Goal: Task Accomplishment & Management: Use online tool/utility

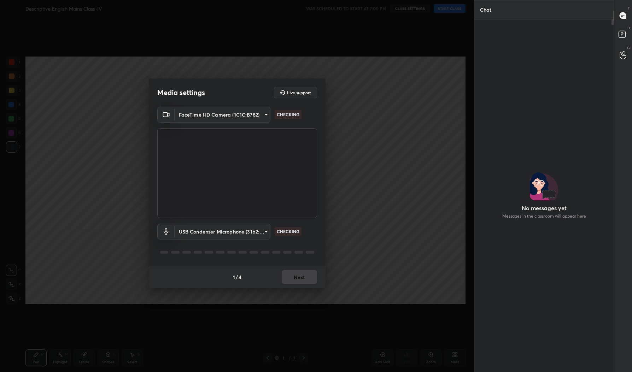
scroll to position [2, 2]
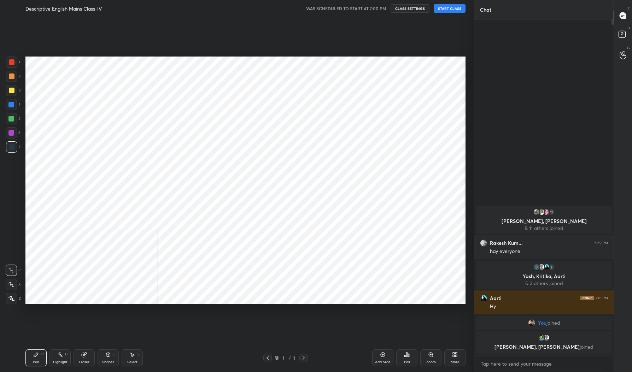
scroll to position [35016, 34898]
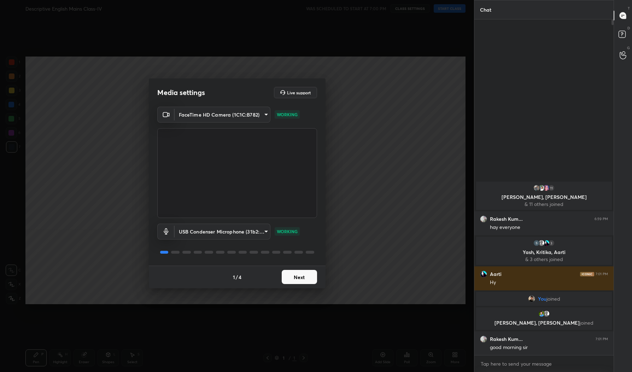
click at [302, 279] on button "Next" at bounding box center [299, 277] width 35 height 14
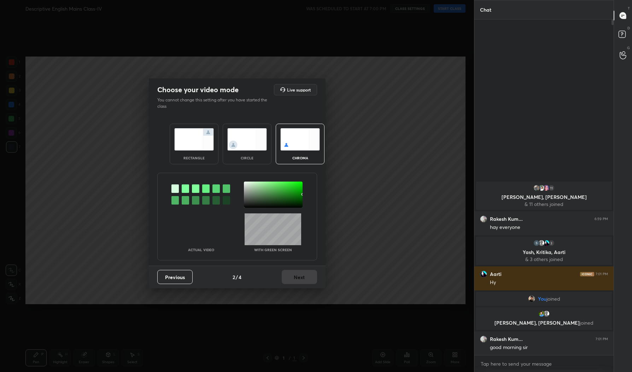
click at [302, 279] on div "Previous 2 / 4 Next" at bounding box center [237, 277] width 177 height 23
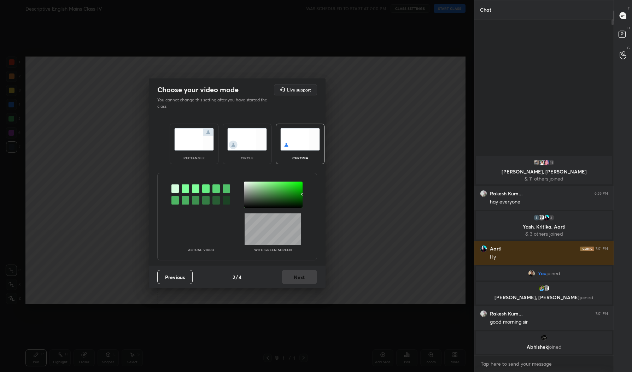
click at [194, 148] on img at bounding box center [194, 139] width 40 height 22
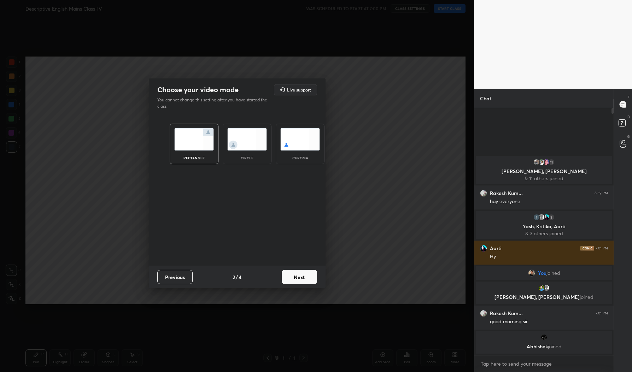
scroll to position [2, 2]
click at [301, 282] on button "Next" at bounding box center [299, 277] width 35 height 14
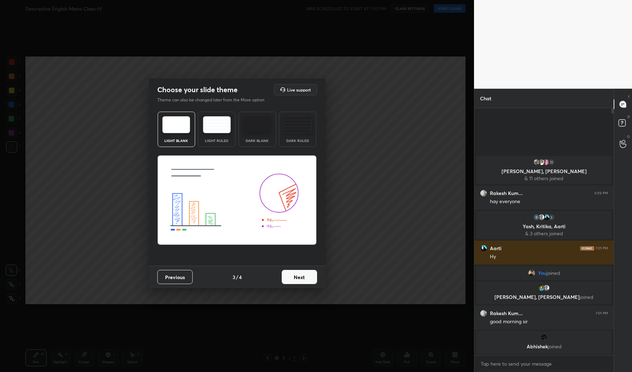
click at [301, 282] on button "Next" at bounding box center [299, 277] width 35 height 14
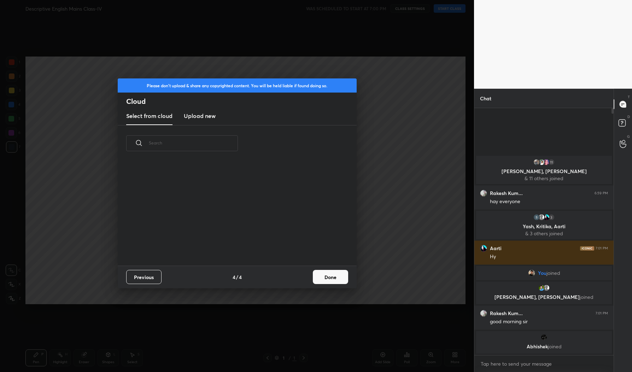
scroll to position [104, 227]
click at [324, 275] on button "Done" at bounding box center [330, 277] width 35 height 14
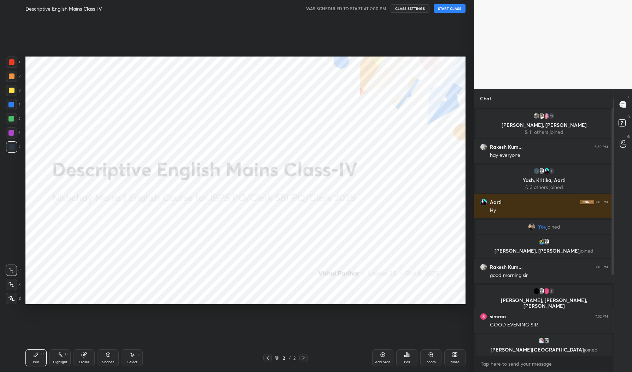
click at [443, 10] on button "START CLASS" at bounding box center [450, 8] width 32 height 8
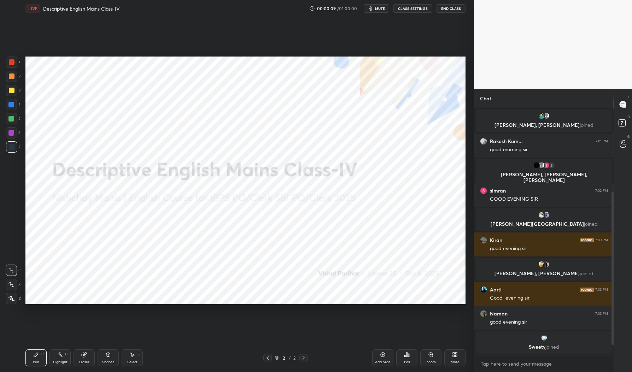
scroll to position [150, 0]
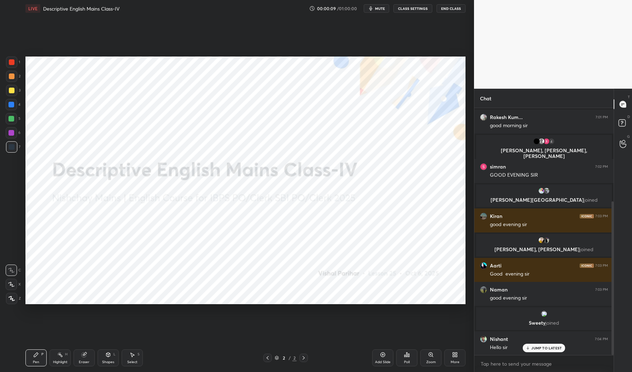
drag, startPoint x: 13, startPoint y: 300, endPoint x: 23, endPoint y: 294, distance: 11.6
click at [13, 300] on icon at bounding box center [11, 298] width 6 height 5
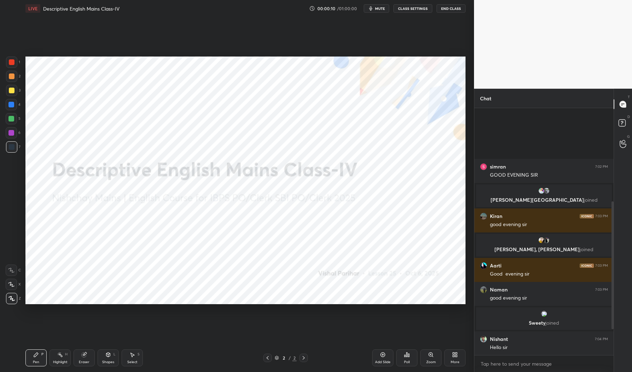
scroll to position [230, 0]
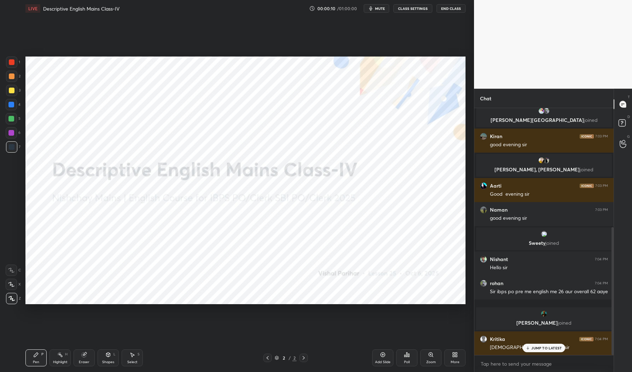
drag, startPoint x: 13, startPoint y: 64, endPoint x: 19, endPoint y: 79, distance: 16.3
click at [13, 65] on div at bounding box center [11, 62] width 11 height 11
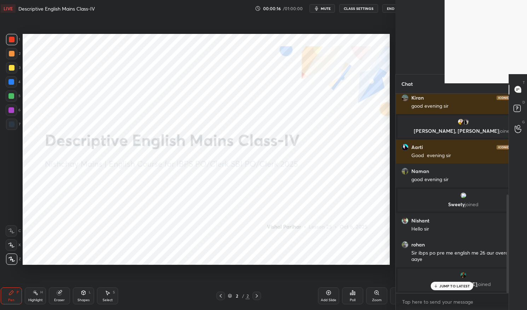
scroll to position [0, 0]
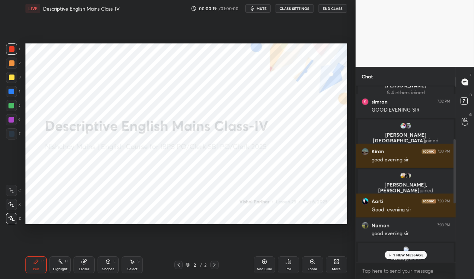
click at [405, 256] on p "1 NEW MESSAGE" at bounding box center [408, 255] width 30 height 4
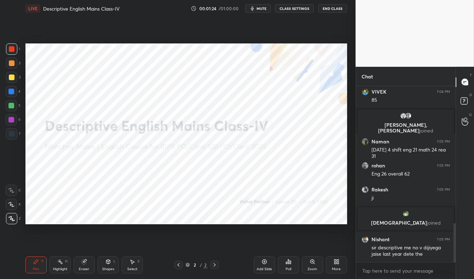
scroll to position [623, 0]
click at [263, 264] on icon at bounding box center [265, 262] width 6 height 6
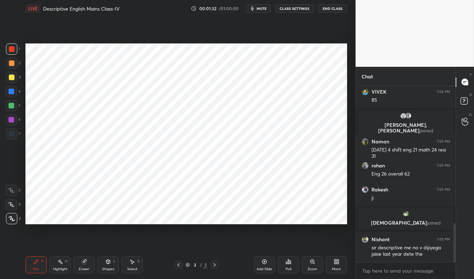
click at [337, 262] on icon at bounding box center [338, 263] width 2 height 2
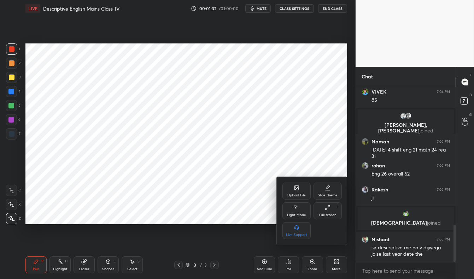
scroll to position [649, 0]
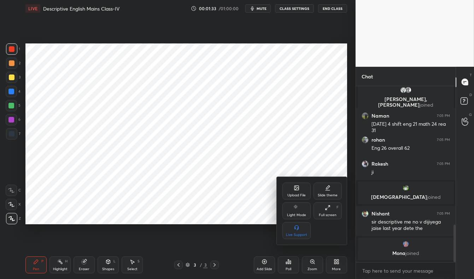
click at [300, 195] on div "Upload File" at bounding box center [296, 196] width 18 height 4
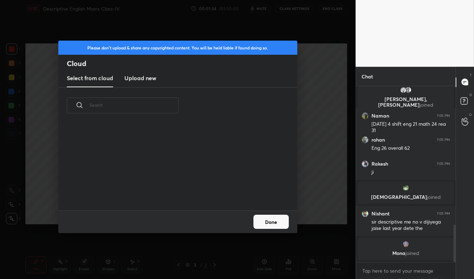
scroll to position [87, 227]
click at [142, 85] on new "Upload new" at bounding box center [140, 79] width 32 height 18
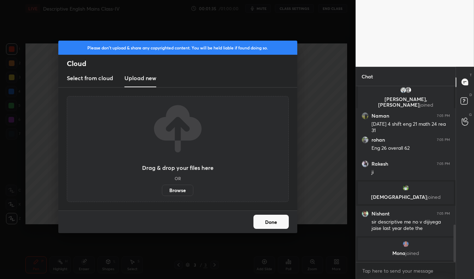
click at [172, 191] on label "Browse" at bounding box center [177, 190] width 31 height 11
click at [162, 191] on input "Browse" at bounding box center [162, 190] width 0 height 11
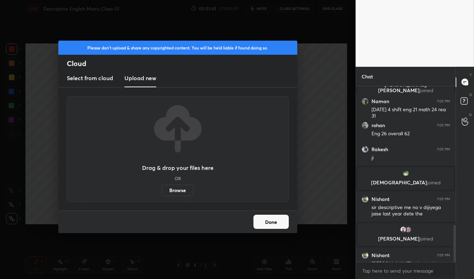
scroll to position [658, 0]
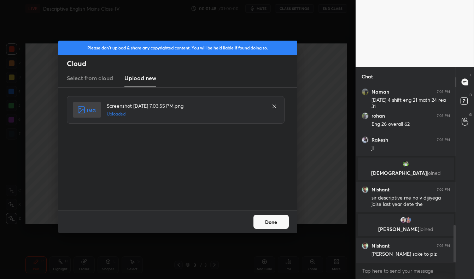
click at [274, 221] on button "Done" at bounding box center [270, 222] width 35 height 14
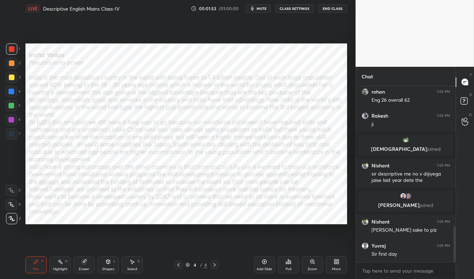
scroll to position [707, 0]
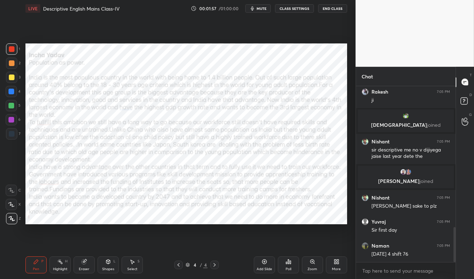
drag, startPoint x: 13, startPoint y: 191, endPoint x: 20, endPoint y: 192, distance: 6.8
click at [13, 192] on icon at bounding box center [11, 190] width 6 height 5
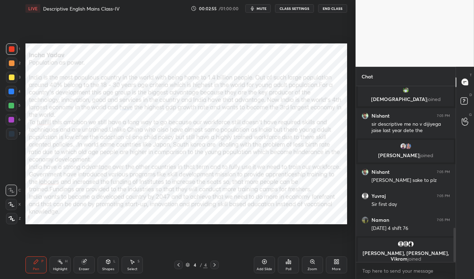
scroll to position [731, 0]
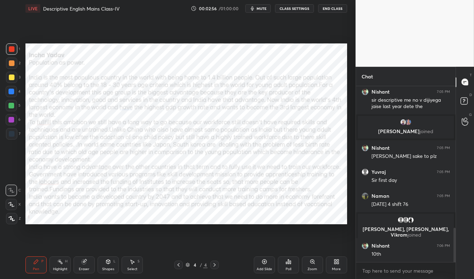
drag, startPoint x: 12, startPoint y: 218, endPoint x: 21, endPoint y: 217, distance: 9.3
click at [11, 219] on icon at bounding box center [12, 219] width 6 height 4
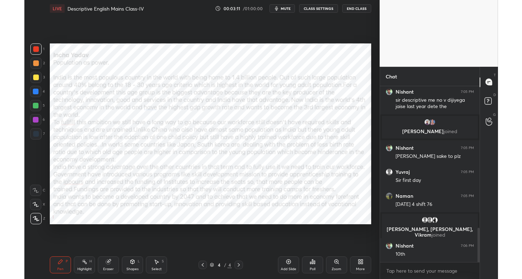
scroll to position [761, 0]
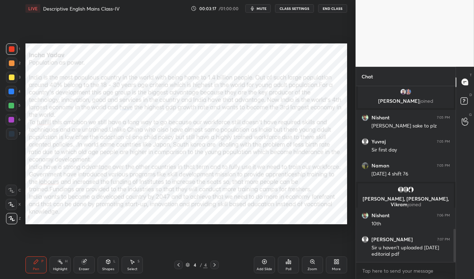
click at [11, 191] on icon at bounding box center [11, 190] width 6 height 4
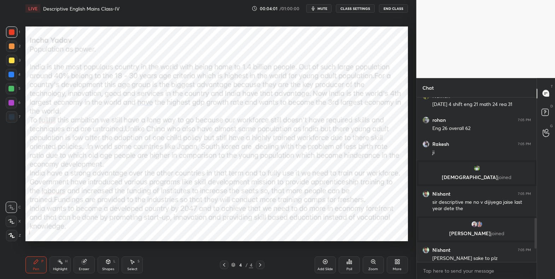
scroll to position [798, 0]
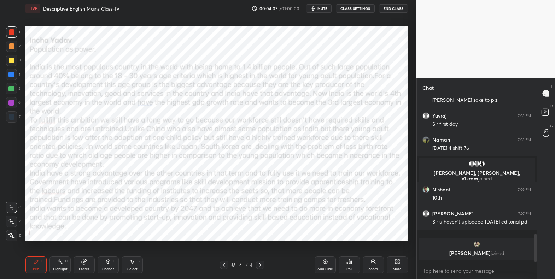
click at [14, 239] on div at bounding box center [11, 235] width 11 height 11
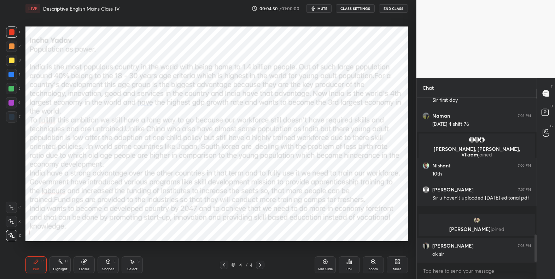
click at [12, 221] on icon at bounding box center [11, 221] width 6 height 5
drag, startPoint x: 15, startPoint y: 206, endPoint x: 22, endPoint y: 206, distance: 7.4
click at [15, 206] on div at bounding box center [11, 207] width 11 height 11
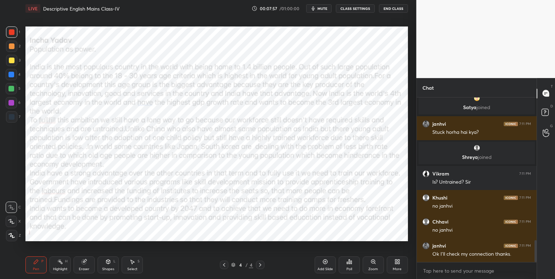
scroll to position [1097, 0]
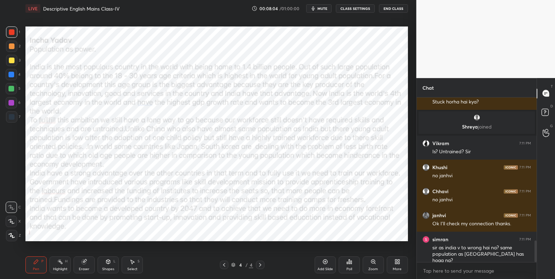
drag, startPoint x: 13, startPoint y: 234, endPoint x: 19, endPoint y: 234, distance: 6.4
click at [13, 234] on icon at bounding box center [11, 235] width 6 height 5
drag, startPoint x: 12, startPoint y: 221, endPoint x: 17, endPoint y: 221, distance: 5.0
click at [12, 221] on icon at bounding box center [11, 221] width 6 height 5
click at [12, 209] on icon at bounding box center [11, 207] width 6 height 5
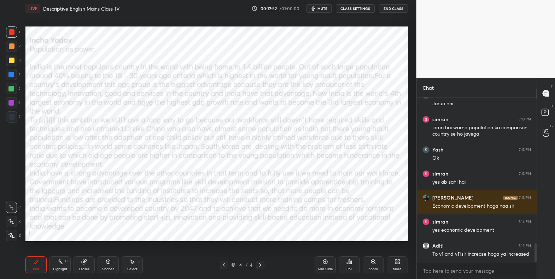
scroll to position [1280, 0]
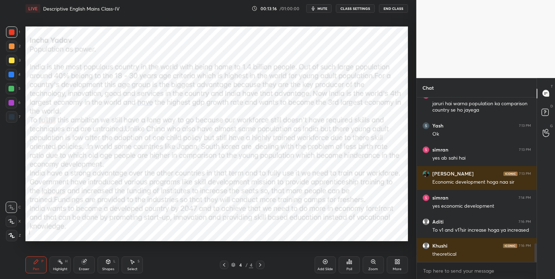
drag, startPoint x: 14, startPoint y: 232, endPoint x: 24, endPoint y: 225, distance: 11.5
click at [14, 233] on div at bounding box center [11, 235] width 11 height 11
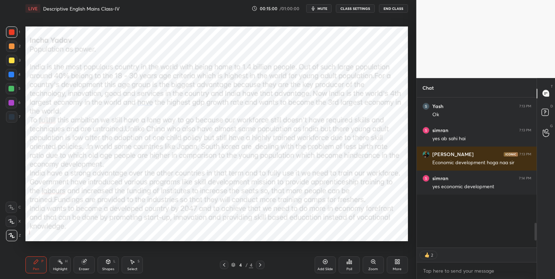
scroll to position [1154, 0]
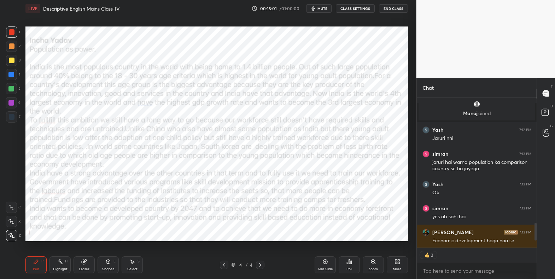
drag, startPoint x: 325, startPoint y: 260, endPoint x: 387, endPoint y: 269, distance: 62.8
click at [328, 260] on div "Add Slide" at bounding box center [325, 265] width 21 height 17
click at [399, 266] on div "More" at bounding box center [397, 265] width 21 height 17
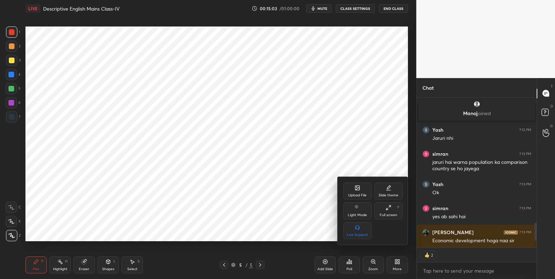
click at [357, 194] on div "Upload File" at bounding box center [357, 196] width 18 height 4
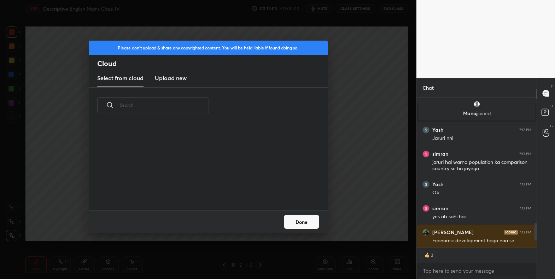
scroll to position [87, 227]
click at [168, 77] on h3 "Upload new" at bounding box center [171, 78] width 32 height 8
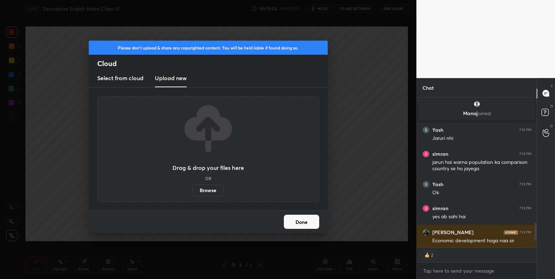
drag, startPoint x: 218, startPoint y: 193, endPoint x: 212, endPoint y: 193, distance: 5.3
click at [216, 193] on label "Browse" at bounding box center [207, 190] width 31 height 11
click at [192, 193] on input "Browse" at bounding box center [192, 190] width 0 height 11
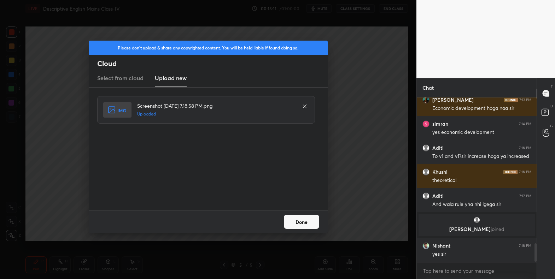
click at [313, 225] on button "Done" at bounding box center [301, 222] width 35 height 14
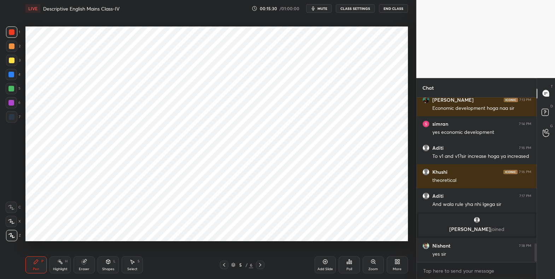
scroll to position [1311, 0]
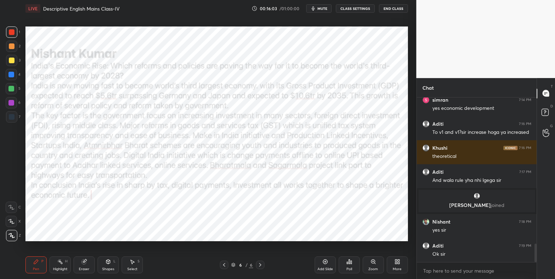
click at [13, 225] on div at bounding box center [11, 221] width 11 height 11
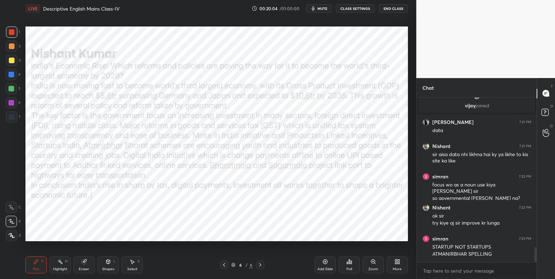
scroll to position [1669, 0]
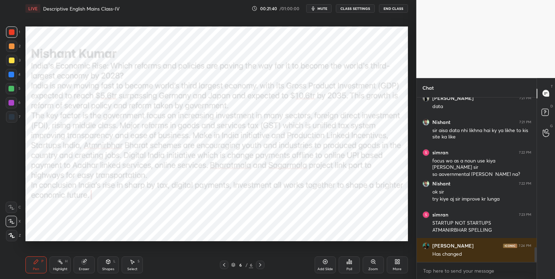
click at [322, 265] on div "Add Slide" at bounding box center [325, 265] width 21 height 17
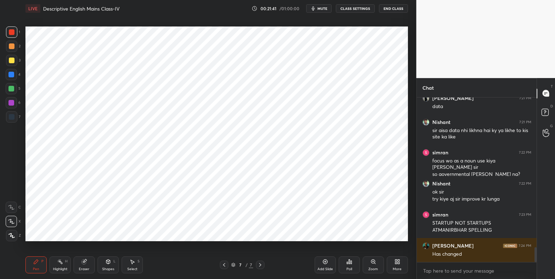
click at [399, 264] on icon at bounding box center [397, 262] width 6 height 6
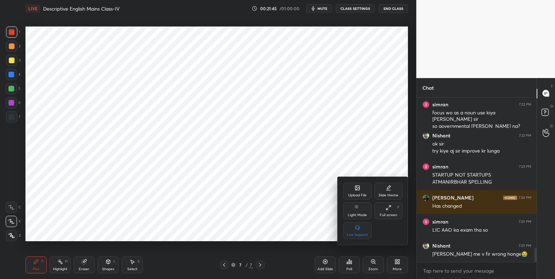
scroll to position [1741, 0]
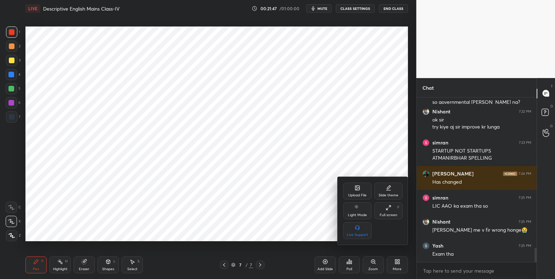
click at [355, 192] on div "Upload File" at bounding box center [357, 191] width 28 height 17
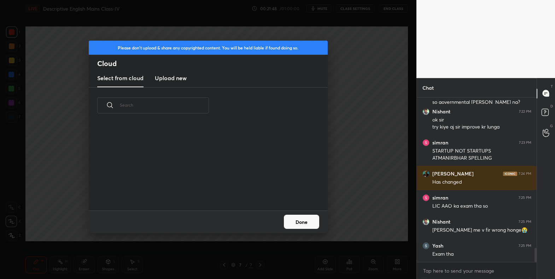
scroll to position [87, 227]
click at [162, 76] on h3 "Upload new" at bounding box center [171, 78] width 32 height 8
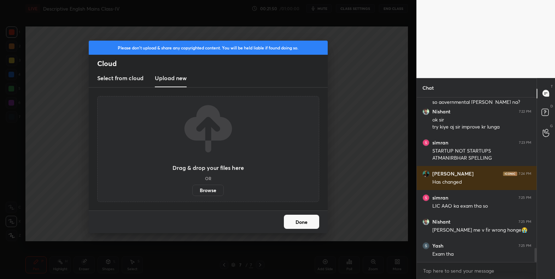
click at [206, 194] on label "Browse" at bounding box center [207, 190] width 31 height 11
click at [192, 194] on input "Browse" at bounding box center [192, 190] width 0 height 11
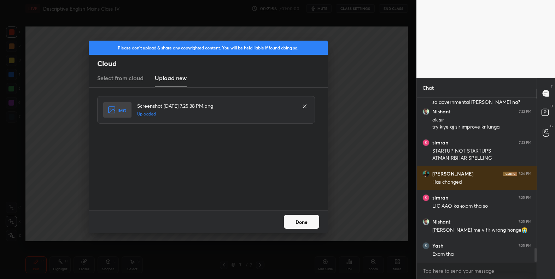
click at [300, 224] on button "Done" at bounding box center [301, 222] width 35 height 14
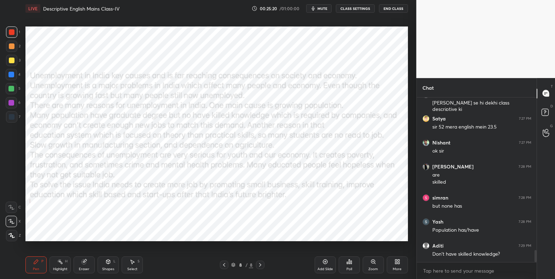
scroll to position [2122, 0]
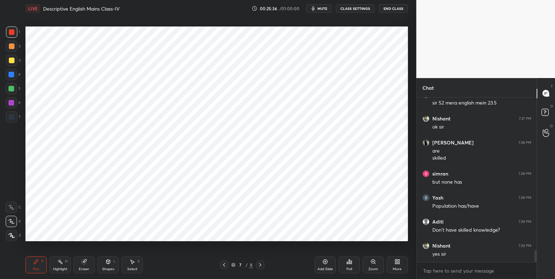
click at [12, 235] on icon at bounding box center [11, 235] width 6 height 5
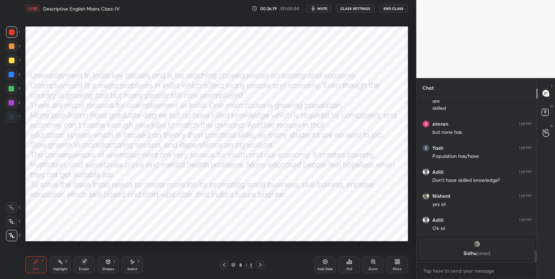
scroll to position [1982, 0]
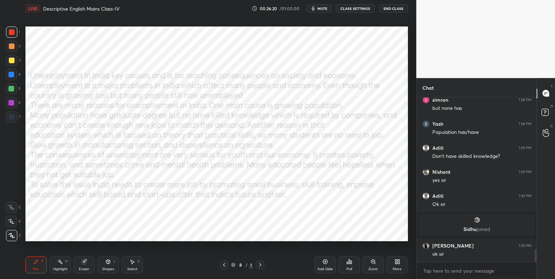
drag, startPoint x: 329, startPoint y: 264, endPoint x: 324, endPoint y: 261, distance: 5.6
click at [329, 264] on div "Add Slide" at bounding box center [325, 265] width 21 height 17
click at [318, 258] on div "Add Slide" at bounding box center [325, 265] width 21 height 17
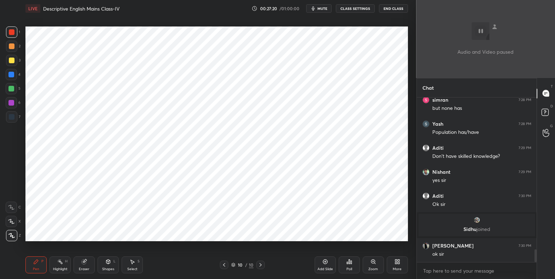
scroll to position [2006, 0]
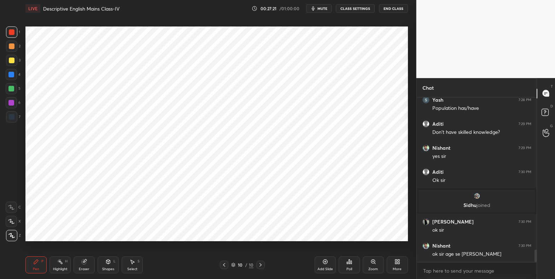
click at [394, 266] on div "More" at bounding box center [397, 265] width 21 height 17
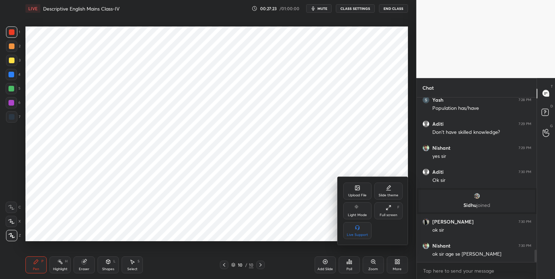
click at [354, 191] on div "Upload File" at bounding box center [357, 191] width 28 height 17
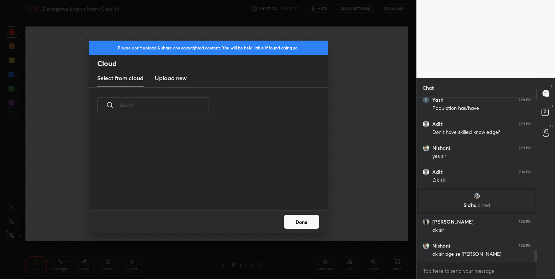
scroll to position [87, 227]
click at [172, 81] on h3 "Upload new" at bounding box center [171, 78] width 32 height 8
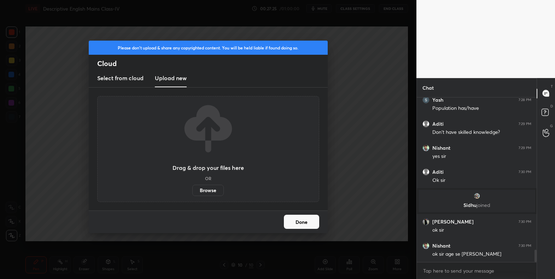
click at [202, 187] on label "Browse" at bounding box center [207, 190] width 31 height 11
click at [192, 187] on input "Browse" at bounding box center [192, 190] width 0 height 11
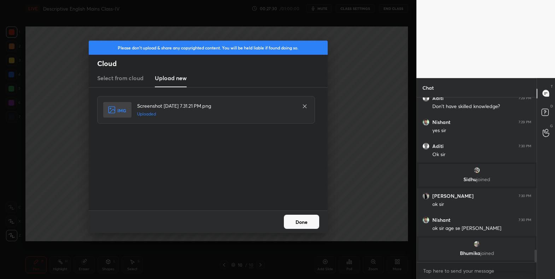
click at [306, 223] on button "Done" at bounding box center [301, 222] width 35 height 14
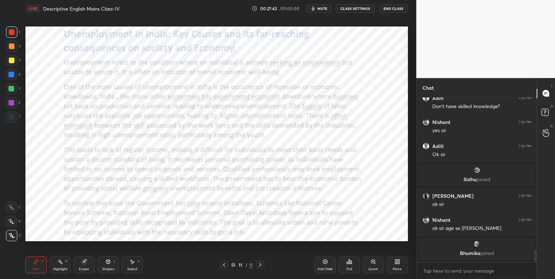
click at [13, 222] on icon at bounding box center [11, 221] width 6 height 5
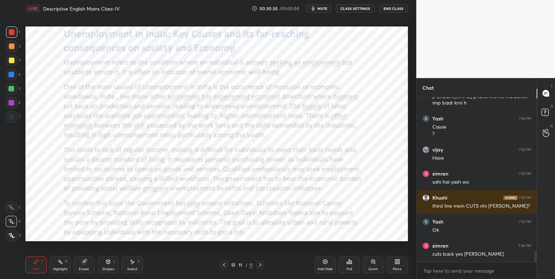
scroll to position [2218, 0]
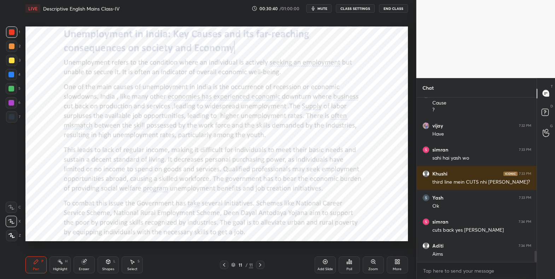
drag, startPoint x: 12, startPoint y: 75, endPoint x: 20, endPoint y: 80, distance: 8.9
click at [14, 76] on div at bounding box center [11, 74] width 11 height 11
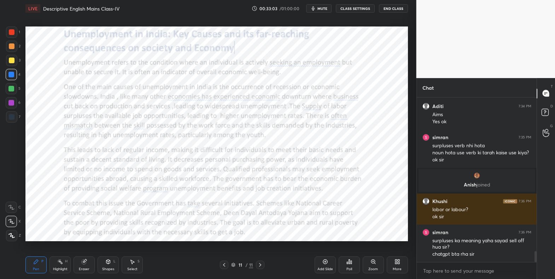
scroll to position [2298, 0]
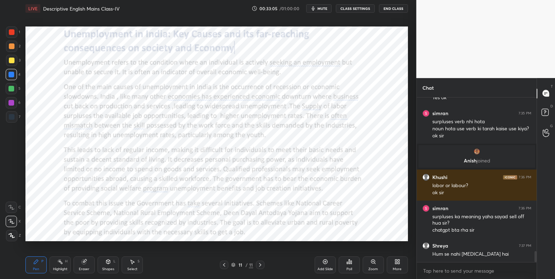
click at [401, 264] on div "More" at bounding box center [397, 265] width 21 height 17
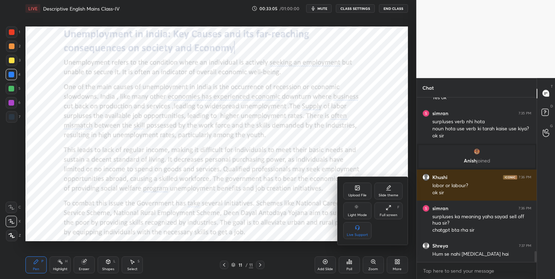
click at [357, 194] on div "Upload File" at bounding box center [357, 196] width 18 height 4
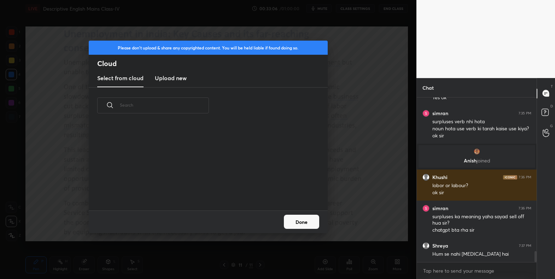
scroll to position [87, 227]
click at [163, 82] on h3 "Upload new" at bounding box center [171, 78] width 32 height 8
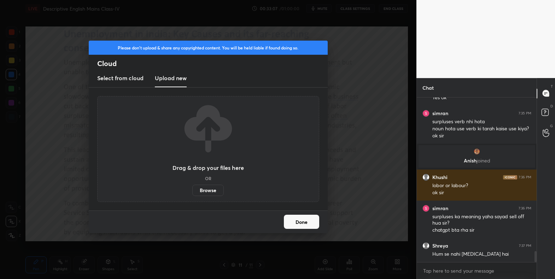
click at [200, 185] on label "Browse" at bounding box center [207, 190] width 31 height 11
click at [192, 185] on input "Browse" at bounding box center [192, 190] width 0 height 11
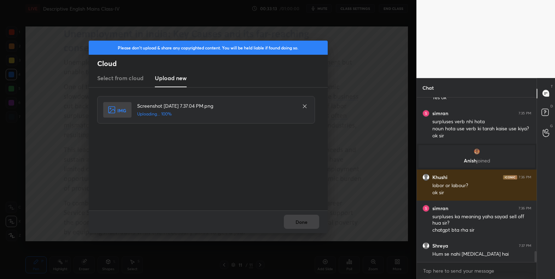
click at [305, 221] on div "Done" at bounding box center [208, 222] width 239 height 23
click at [311, 221] on button "Done" at bounding box center [301, 222] width 35 height 14
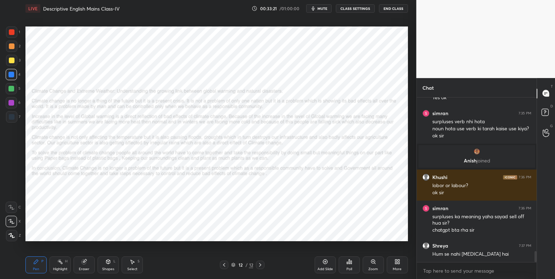
click at [11, 33] on div at bounding box center [12, 32] width 6 height 6
drag, startPoint x: 11, startPoint y: 209, endPoint x: 23, endPoint y: 199, distance: 15.6
click at [11, 209] on icon at bounding box center [11, 207] width 6 height 5
click at [367, 267] on div "Zoom" at bounding box center [373, 265] width 21 height 17
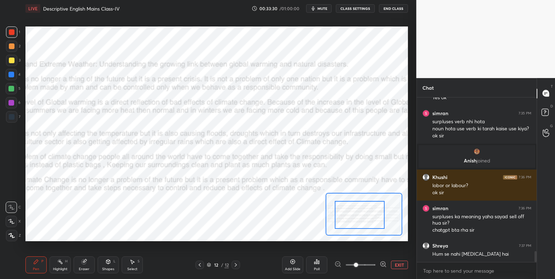
drag, startPoint x: 353, startPoint y: 217, endPoint x: 341, endPoint y: 216, distance: 12.1
click at [341, 216] on div at bounding box center [360, 215] width 50 height 28
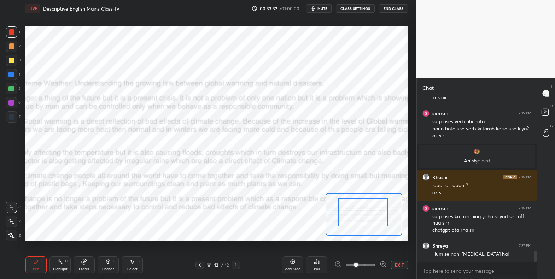
drag, startPoint x: 347, startPoint y: 217, endPoint x: 359, endPoint y: 198, distance: 22.0
click at [358, 215] on div at bounding box center [363, 213] width 50 height 28
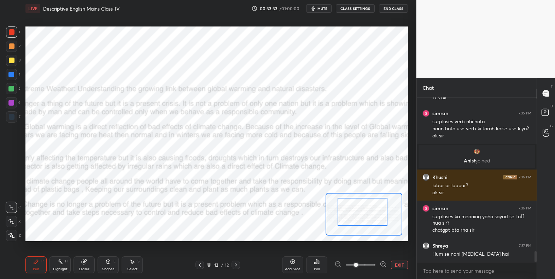
scroll to position [2322, 0]
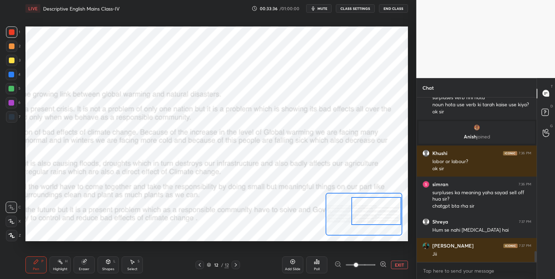
drag, startPoint x: 352, startPoint y: 212, endPoint x: 369, endPoint y: 207, distance: 17.8
click at [370, 210] on div at bounding box center [376, 211] width 50 height 28
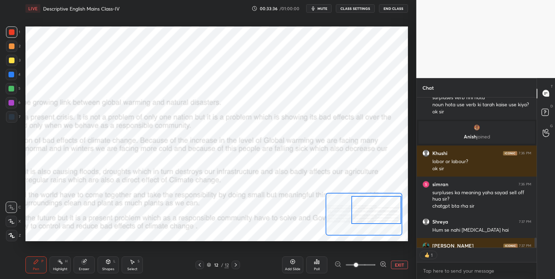
scroll to position [2357, 0]
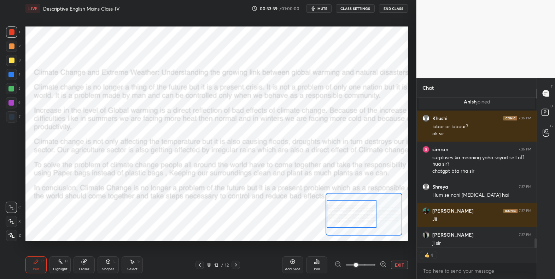
click at [325, 217] on div "Setting up your live class Poll for secs No correct answer Start poll" at bounding box center [216, 134] width 382 height 215
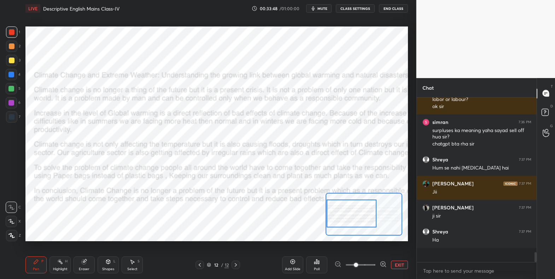
scroll to position [2370, 0]
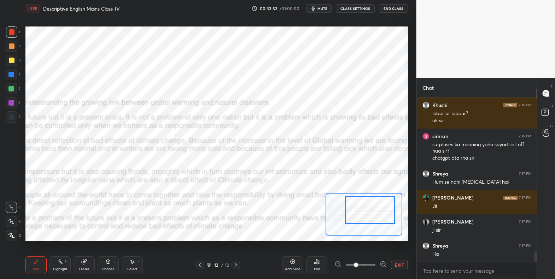
click at [375, 211] on div at bounding box center [370, 210] width 50 height 28
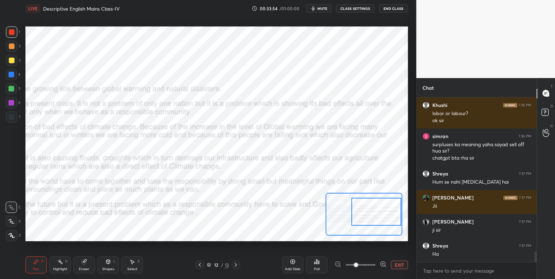
drag, startPoint x: 362, startPoint y: 218, endPoint x: 367, endPoint y: 219, distance: 5.0
click at [368, 220] on div at bounding box center [376, 212] width 50 height 28
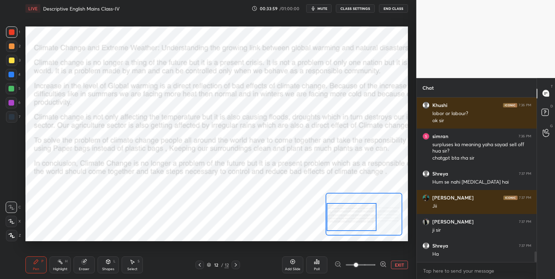
drag, startPoint x: 362, startPoint y: 223, endPoint x: 336, endPoint y: 225, distance: 26.6
click at [336, 225] on div at bounding box center [352, 217] width 50 height 28
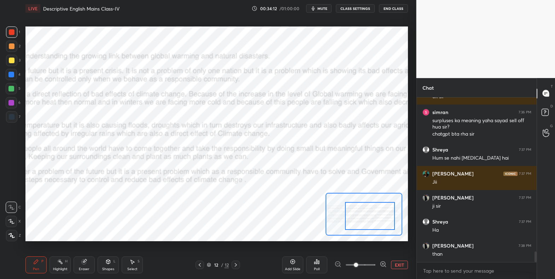
drag, startPoint x: 358, startPoint y: 216, endPoint x: 375, endPoint y: 215, distance: 17.7
click at [376, 215] on div at bounding box center [370, 216] width 50 height 28
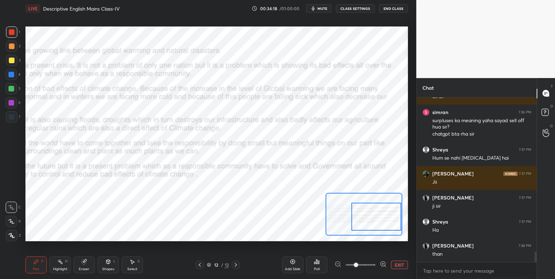
drag, startPoint x: 367, startPoint y: 219, endPoint x: 379, endPoint y: 217, distance: 12.8
click at [379, 218] on div at bounding box center [376, 217] width 50 height 28
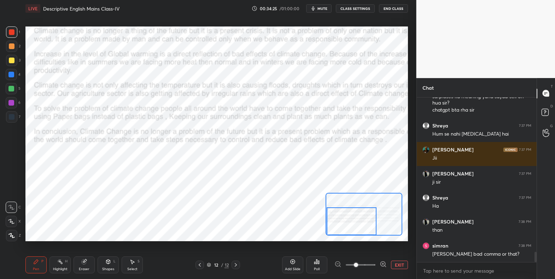
scroll to position [2442, 0]
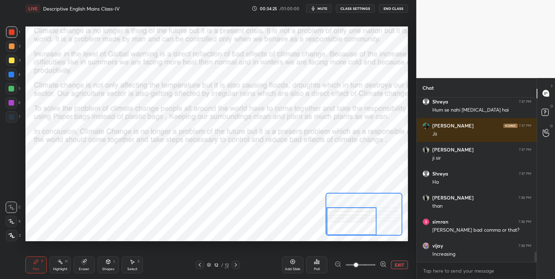
drag, startPoint x: 370, startPoint y: 224, endPoint x: 341, endPoint y: 229, distance: 29.7
click at [342, 229] on div at bounding box center [352, 221] width 50 height 28
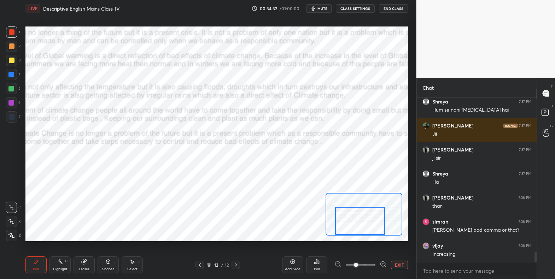
drag, startPoint x: 358, startPoint y: 224, endPoint x: 366, endPoint y: 218, distance: 9.6
click at [367, 223] on div at bounding box center [360, 221] width 50 height 28
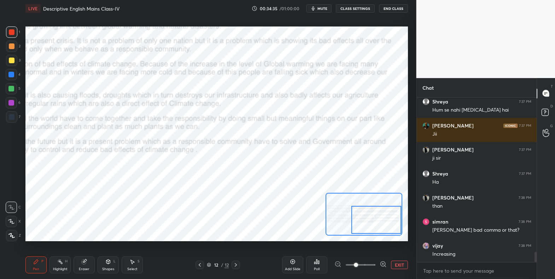
drag, startPoint x: 360, startPoint y: 225, endPoint x: 378, endPoint y: 222, distance: 18.4
click at [378, 224] on div at bounding box center [376, 220] width 50 height 28
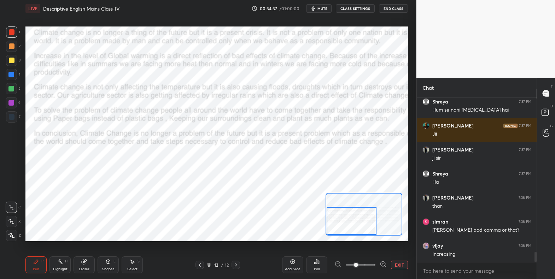
drag, startPoint x: 370, startPoint y: 223, endPoint x: 337, endPoint y: 215, distance: 33.7
click at [339, 224] on div at bounding box center [352, 221] width 50 height 28
drag, startPoint x: 365, startPoint y: 231, endPoint x: 353, endPoint y: 228, distance: 12.8
click at [355, 232] on div at bounding box center [352, 221] width 50 height 28
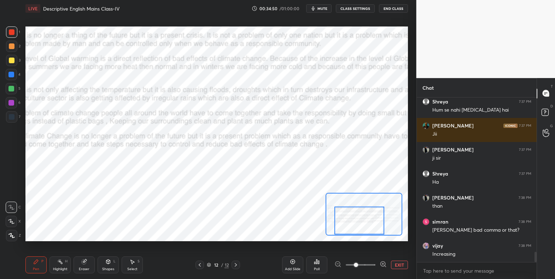
drag, startPoint x: 358, startPoint y: 217, endPoint x: 366, endPoint y: 215, distance: 8.2
click at [367, 217] on div at bounding box center [359, 221] width 50 height 28
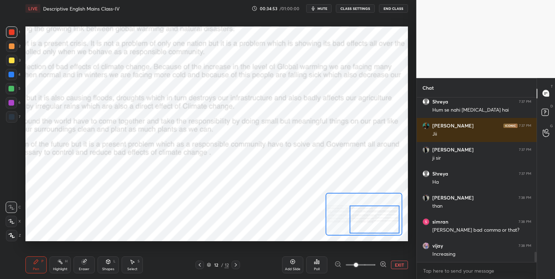
drag, startPoint x: 367, startPoint y: 223, endPoint x: 379, endPoint y: 215, distance: 14.7
click at [378, 222] on div at bounding box center [375, 220] width 50 height 28
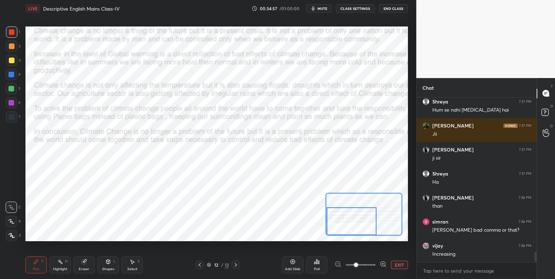
drag, startPoint x: 377, startPoint y: 217, endPoint x: 347, endPoint y: 216, distance: 30.4
click at [346, 218] on div at bounding box center [352, 221] width 50 height 28
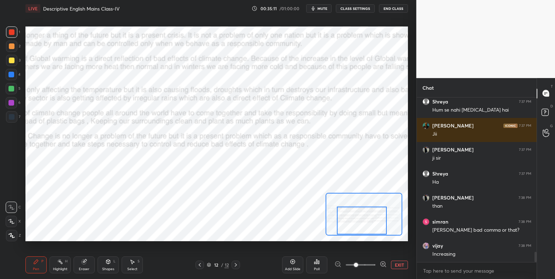
drag, startPoint x: 370, startPoint y: 213, endPoint x: 373, endPoint y: 210, distance: 3.8
click at [373, 212] on div at bounding box center [362, 221] width 50 height 28
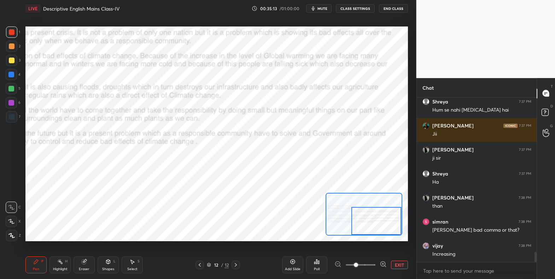
click at [386, 211] on div at bounding box center [376, 221] width 50 height 28
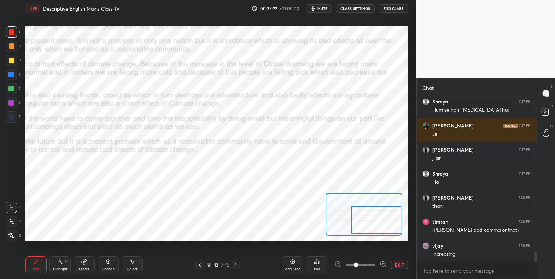
scroll to position [2466, 0]
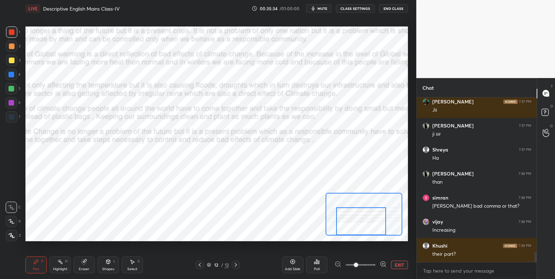
drag, startPoint x: 375, startPoint y: 221, endPoint x: 361, endPoint y: 220, distance: 14.2
click at [361, 221] on div at bounding box center [361, 221] width 50 height 28
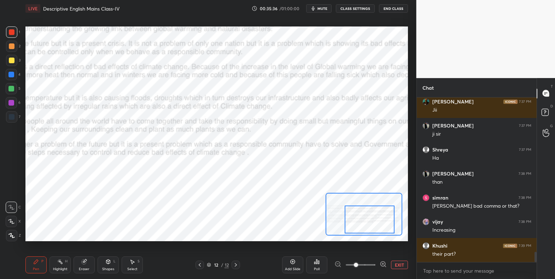
drag, startPoint x: 356, startPoint y: 218, endPoint x: 364, endPoint y: 217, distance: 7.6
click at [364, 217] on div at bounding box center [370, 220] width 50 height 28
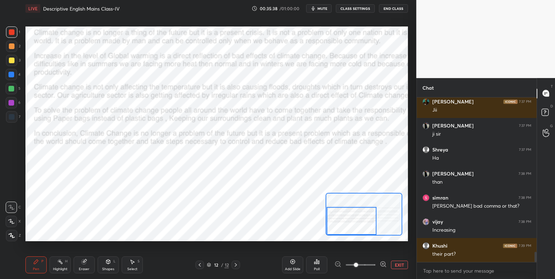
drag, startPoint x: 372, startPoint y: 223, endPoint x: 341, endPoint y: 224, distance: 30.8
click at [343, 226] on div at bounding box center [352, 221] width 50 height 28
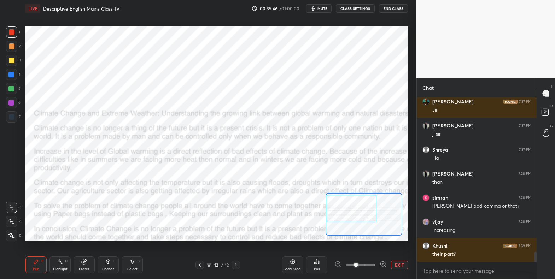
drag, startPoint x: 361, startPoint y: 219, endPoint x: 362, endPoint y: 205, distance: 14.1
click at [362, 206] on div at bounding box center [352, 209] width 50 height 28
click at [393, 263] on button "EXIT" at bounding box center [399, 265] width 17 height 8
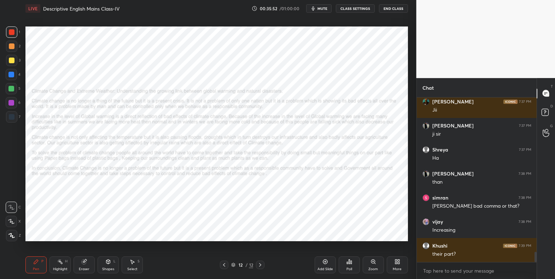
click at [11, 234] on icon at bounding box center [12, 236] width 6 height 4
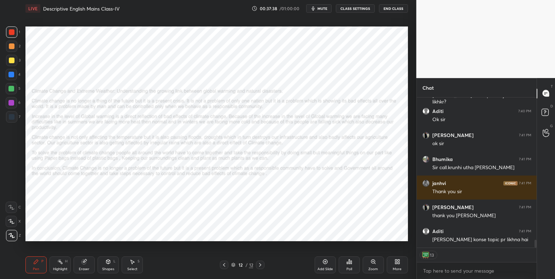
scroll to position [2721, 0]
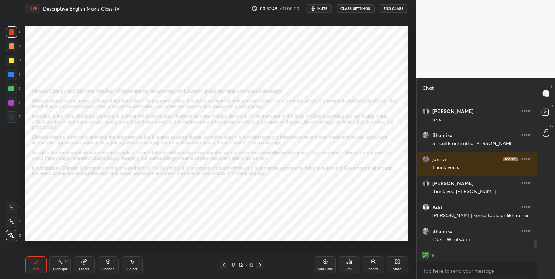
click at [393, 8] on button "End Class" at bounding box center [393, 8] width 29 height 8
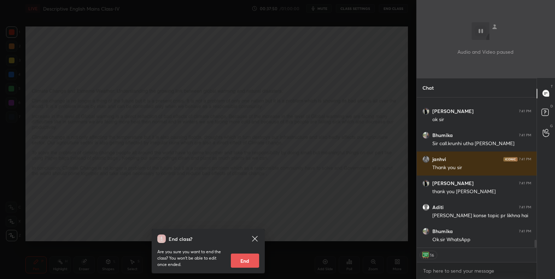
click at [243, 258] on button "End" at bounding box center [245, 261] width 28 height 14
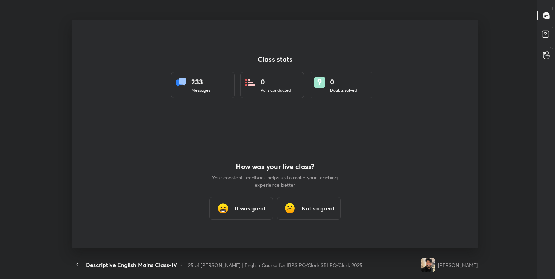
scroll to position [0, 0]
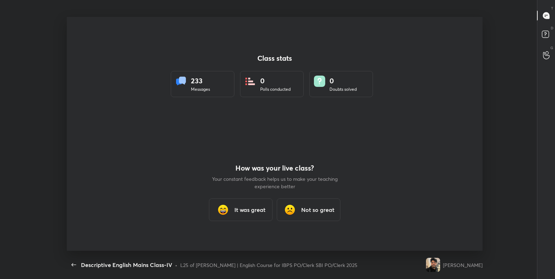
type textarea "x"
